Goal: Task Accomplishment & Management: Use online tool/utility

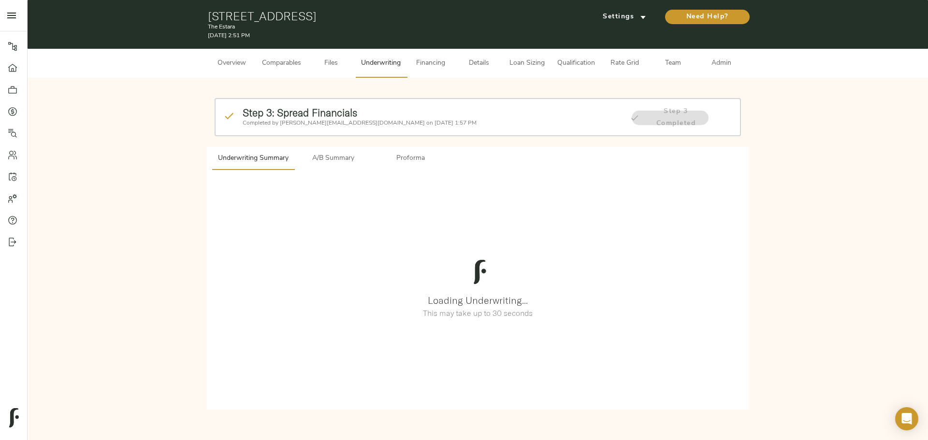
click at [369, 61] on span "Rate Grid" at bounding box center [625, 64] width 37 height 12
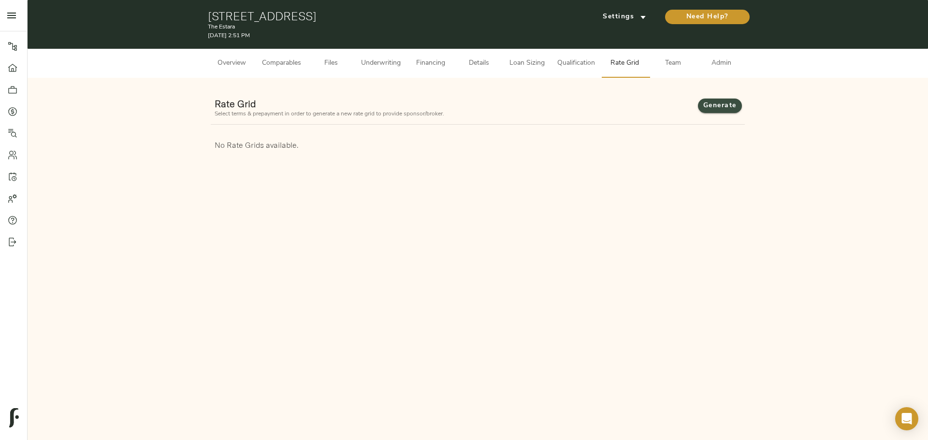
click at [369, 99] on button "Generate" at bounding box center [720, 106] width 44 height 15
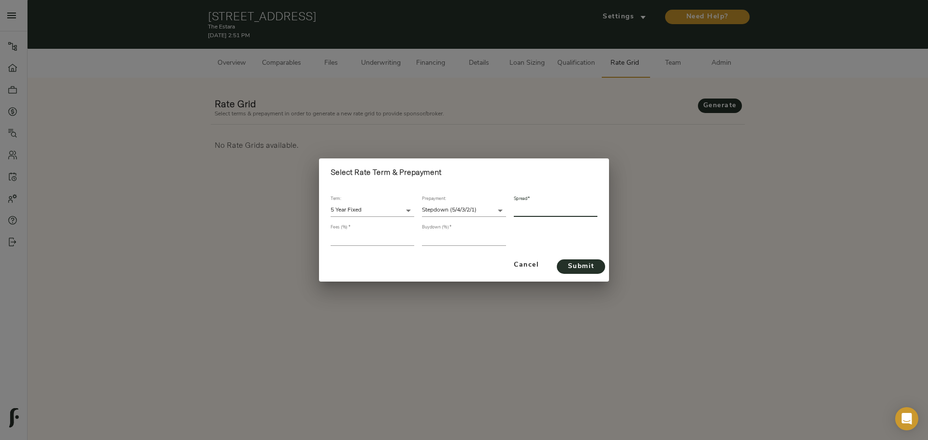
click at [369, 143] on input "number" at bounding box center [556, 210] width 84 height 13
type input "356"
click at [369, 143] on input "number" at bounding box center [373, 239] width 84 height 13
type input "1"
click at [369, 143] on input "number" at bounding box center [464, 239] width 84 height 13
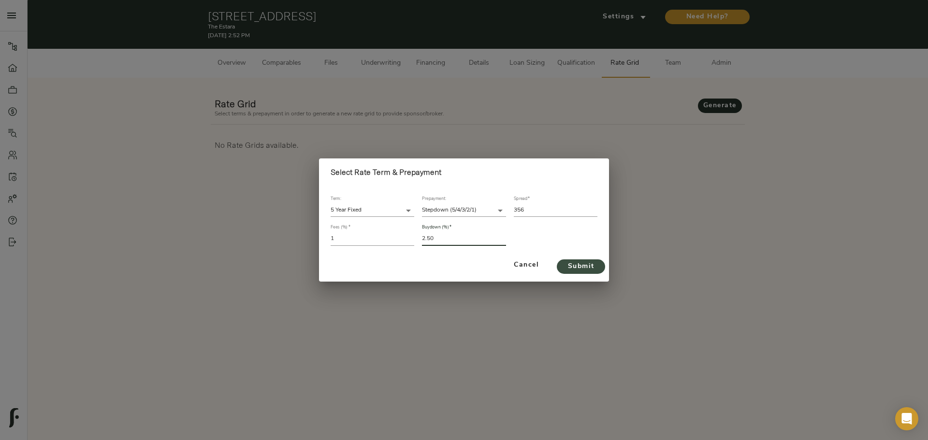
type input "2.50"
click at [369, 143] on button "Submit" at bounding box center [581, 267] width 48 height 15
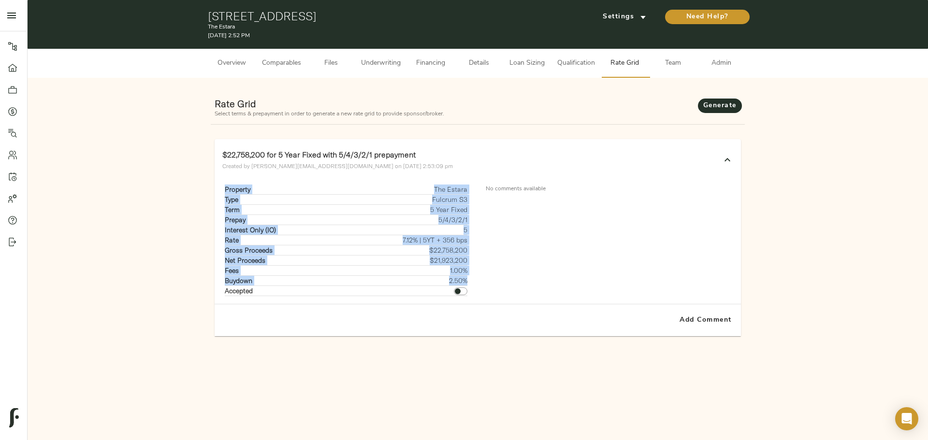
drag, startPoint x: 221, startPoint y: 189, endPoint x: 468, endPoint y: 279, distance: 262.5
click at [369, 143] on div "Property The Estara Type Fulcrum S3 Term 5 Year Fixed Prepay 5/4/3/2/1 Interest…" at bounding box center [346, 240] width 263 height 127
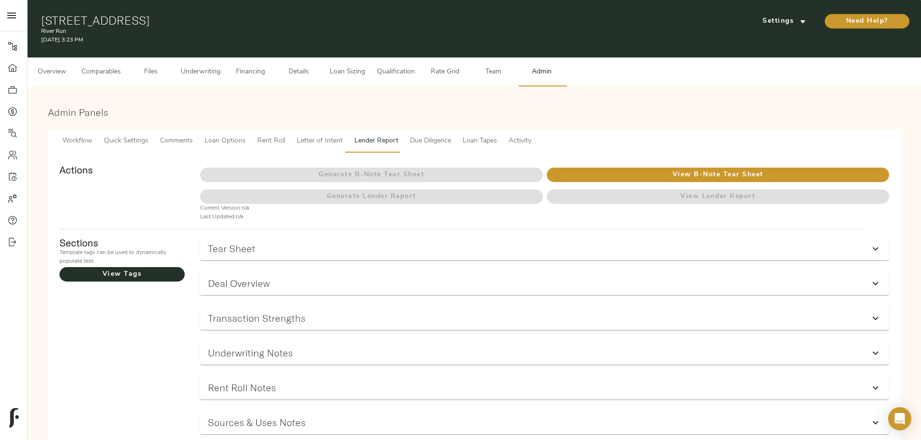
click at [193, 135] on span "Comments" at bounding box center [176, 141] width 33 height 12
